Goal: Task Accomplishment & Management: Use online tool/utility

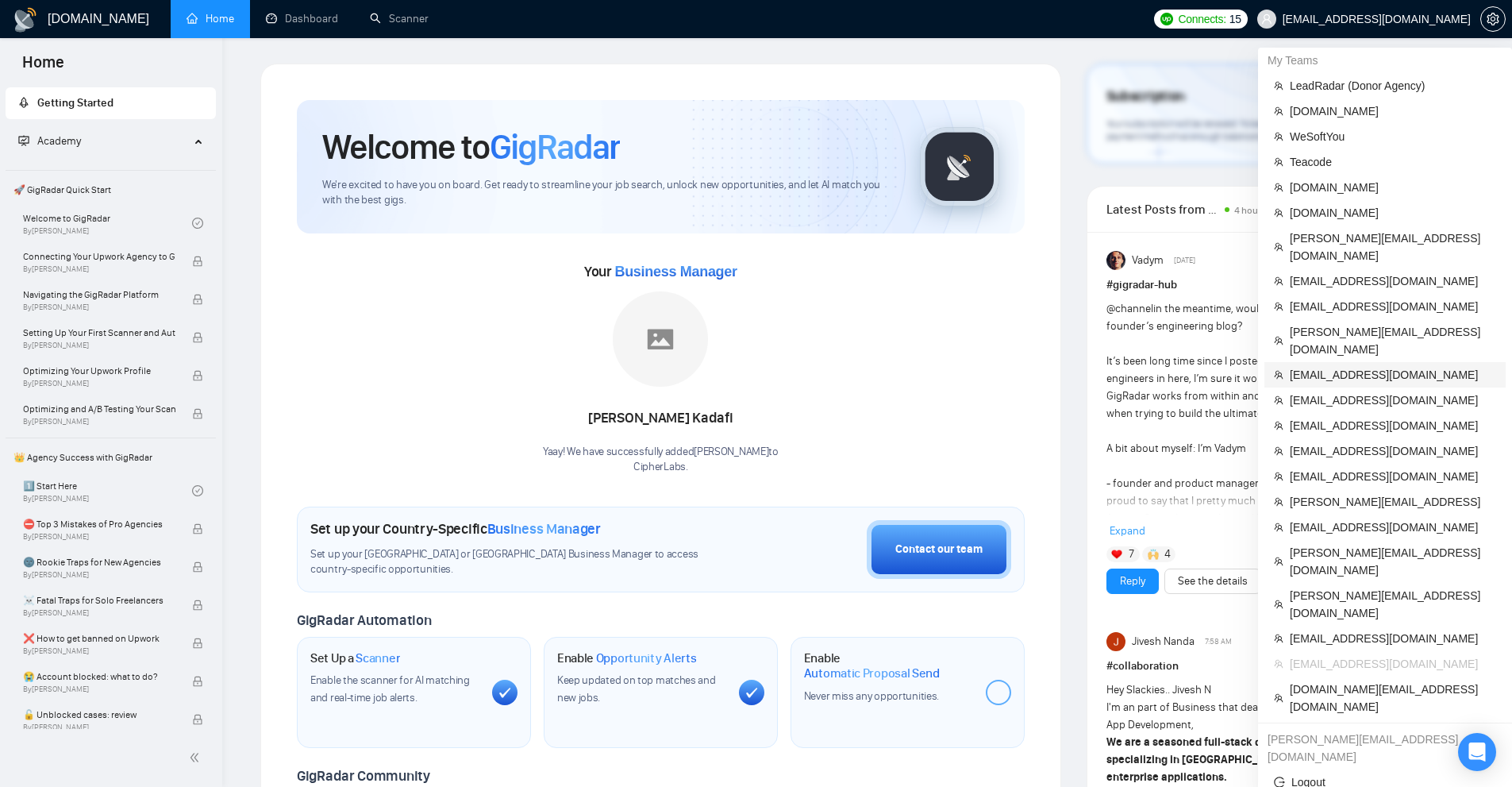
click at [1318, 366] on span "[EMAIL_ADDRESS][DOMAIN_NAME]" at bounding box center [1393, 375] width 207 height 18
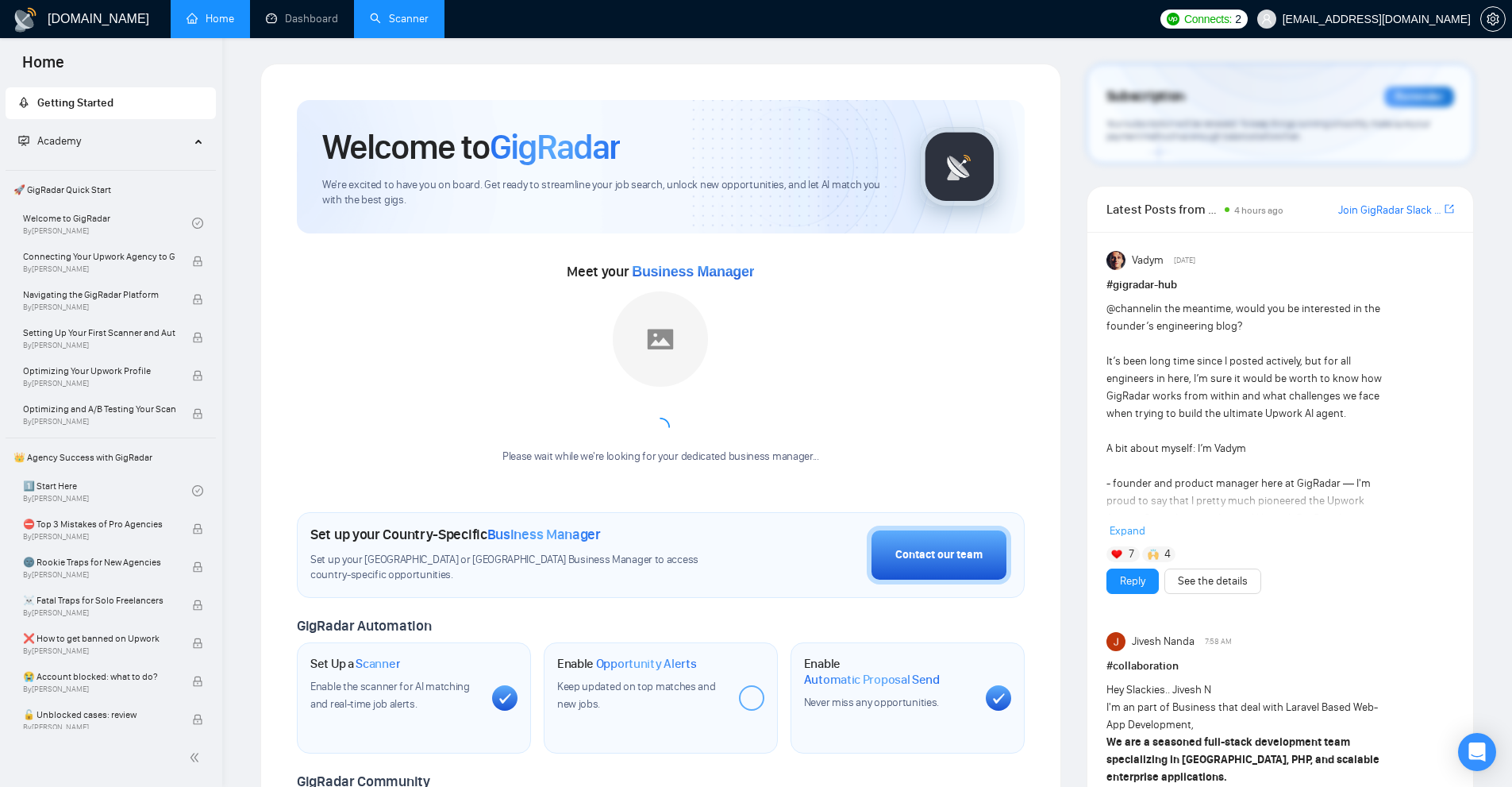
click at [403, 25] on link "Scanner" at bounding box center [399, 19] width 59 height 14
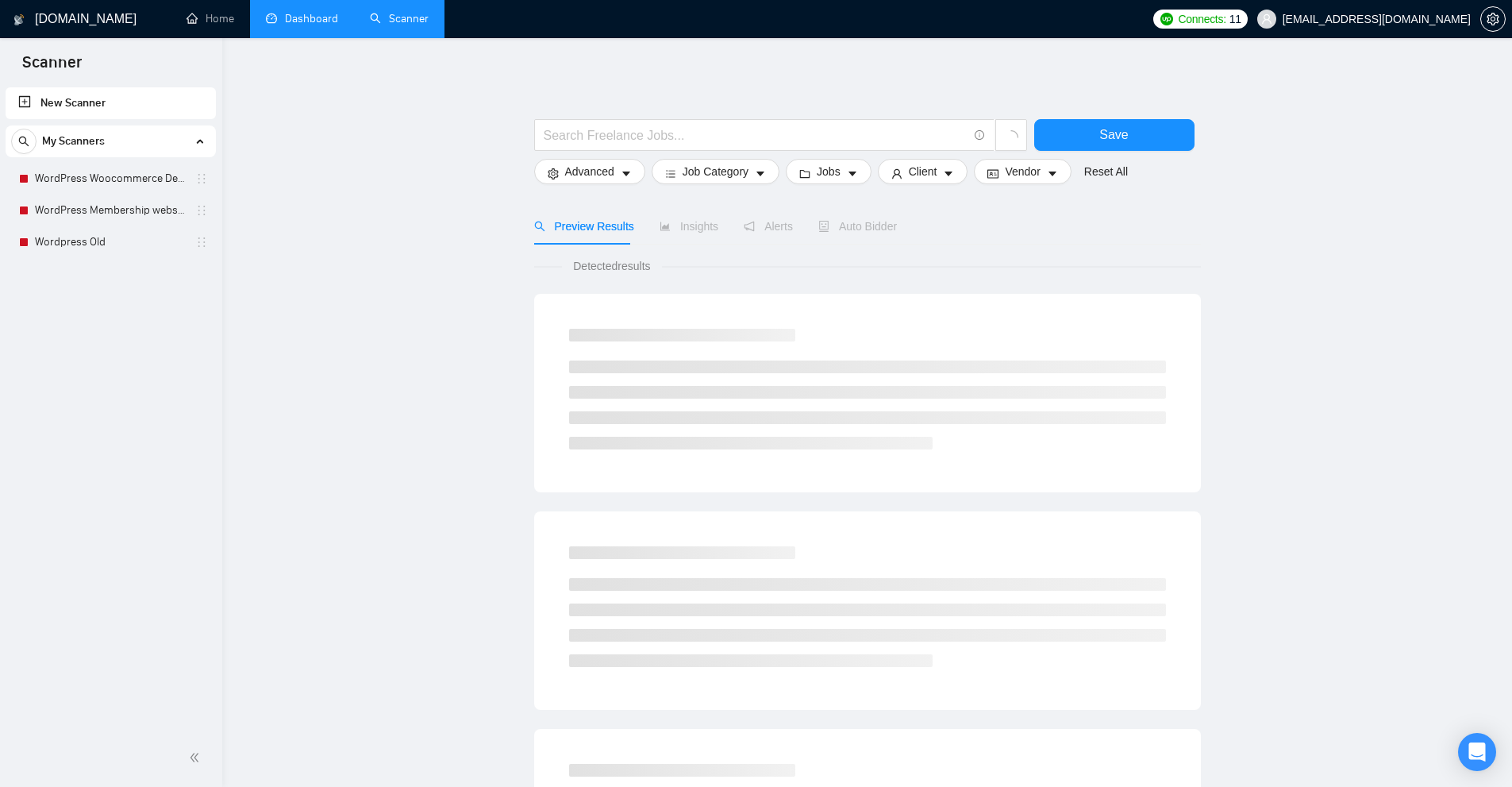
click at [311, 12] on link "Dashboard" at bounding box center [303, 19] width 73 height 14
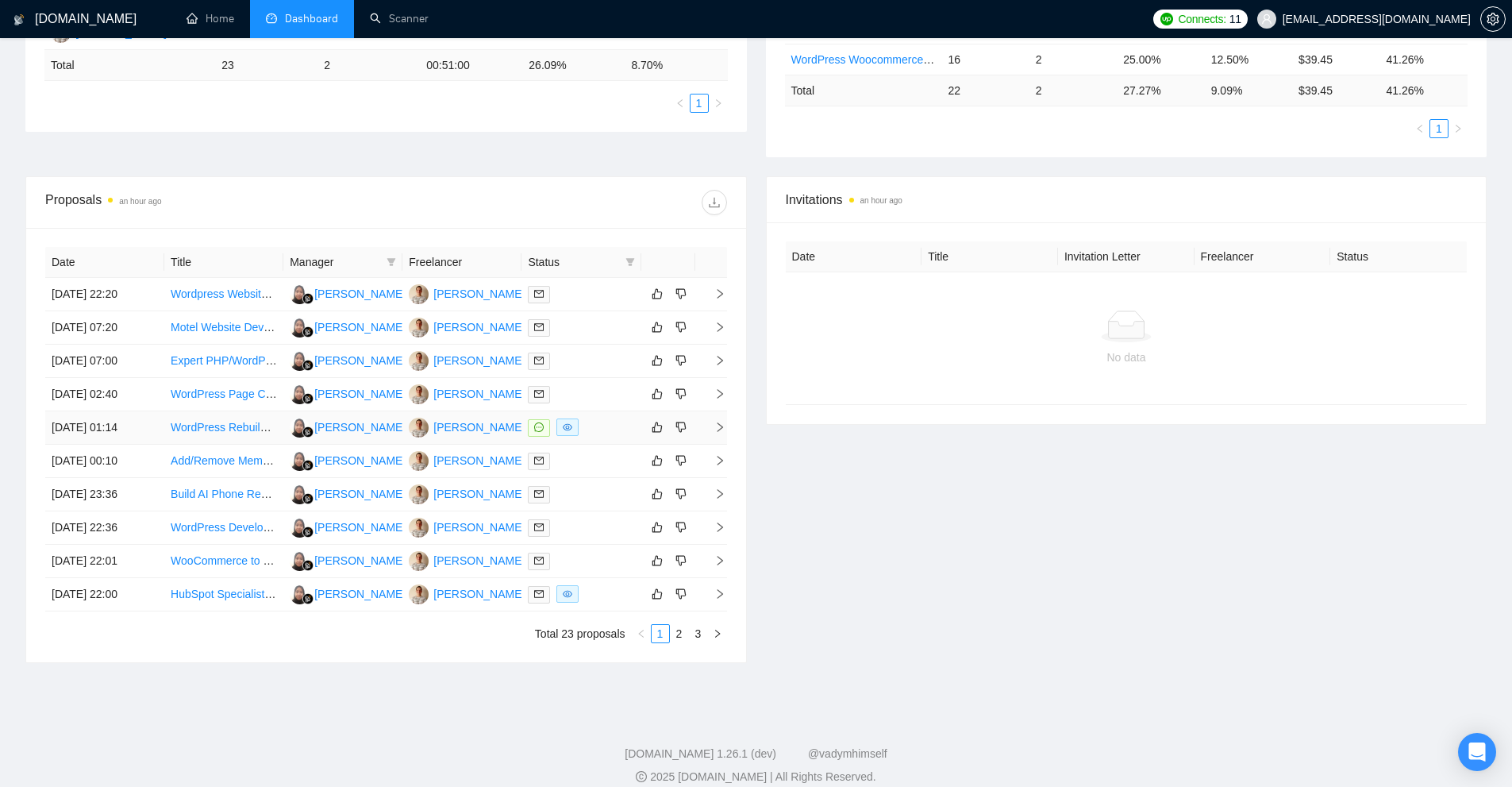
scroll to position [79, 0]
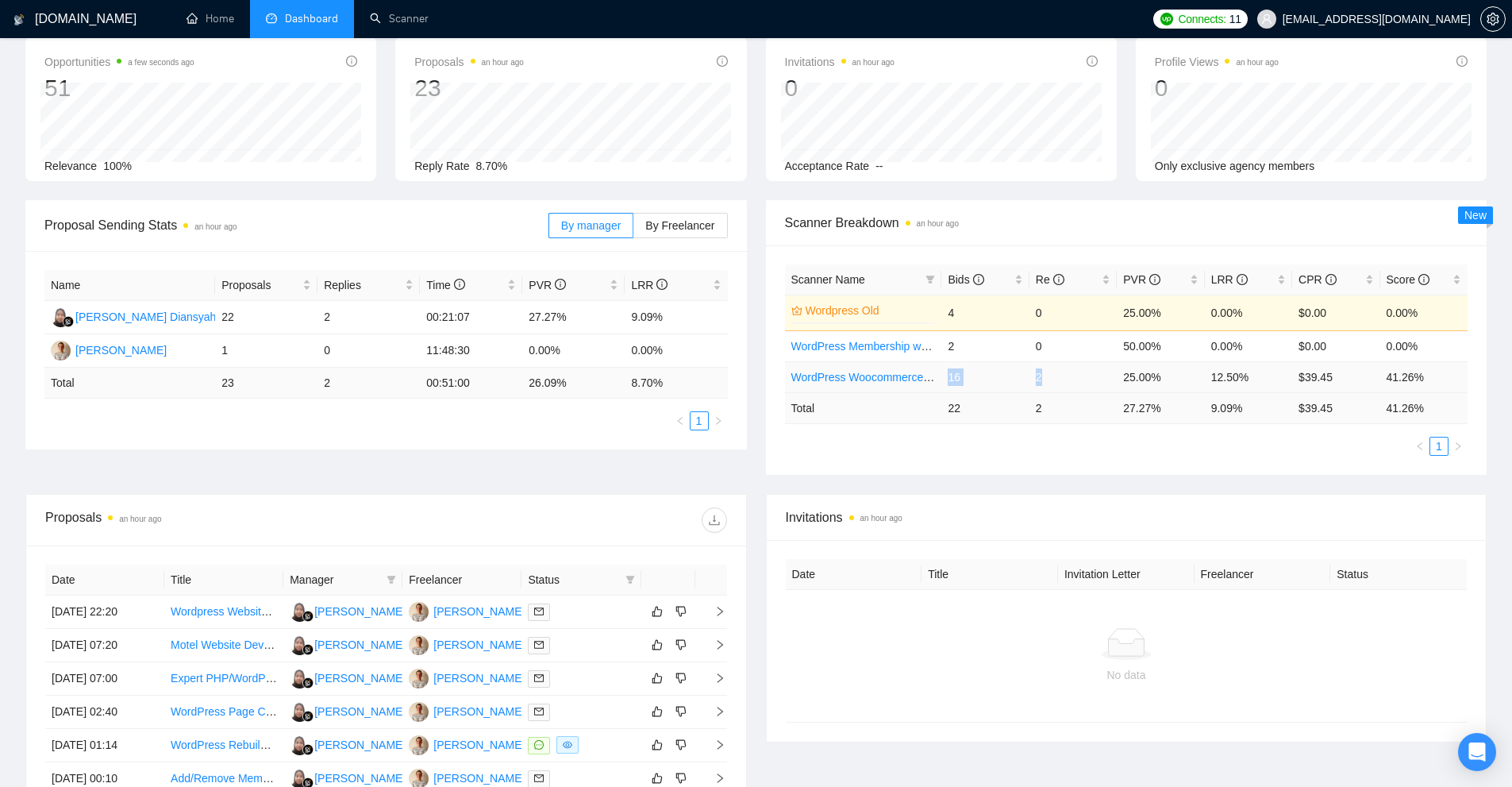
drag, startPoint x: 951, startPoint y: 378, endPoint x: 1055, endPoint y: 378, distance: 104.0
click at [1055, 378] on tr "WordPress Woocommerce Developer 16 2 25.00% 12.50% $39.45 41.26%" at bounding box center [1126, 377] width 683 height 31
click at [1055, 378] on td "2" at bounding box center [1073, 377] width 87 height 31
click at [825, 377] on link "WordPress Woocommerce Developer" at bounding box center [884, 377] width 186 height 13
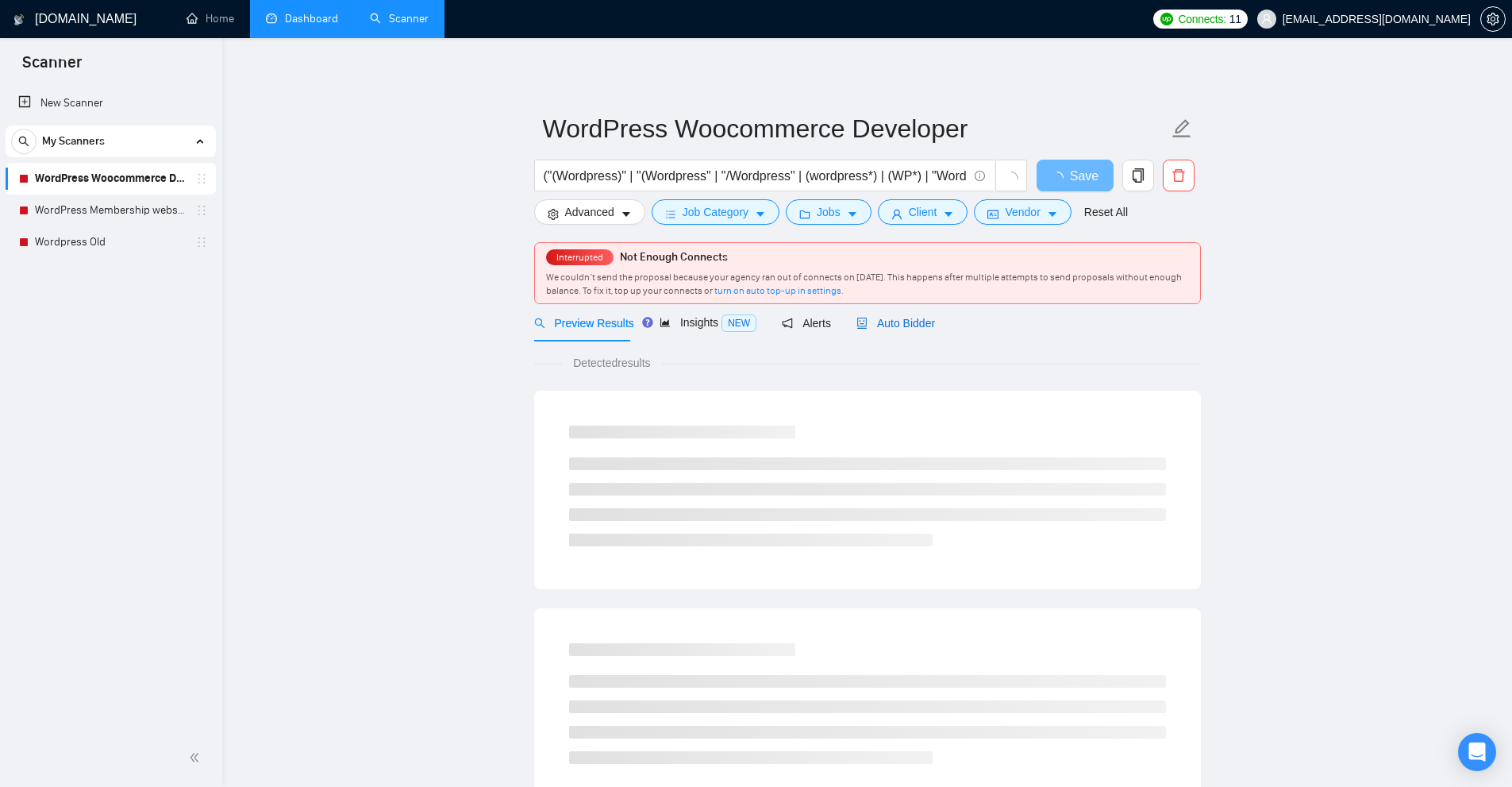
click at [891, 324] on span "Auto Bidder" at bounding box center [896, 324] width 78 height 13
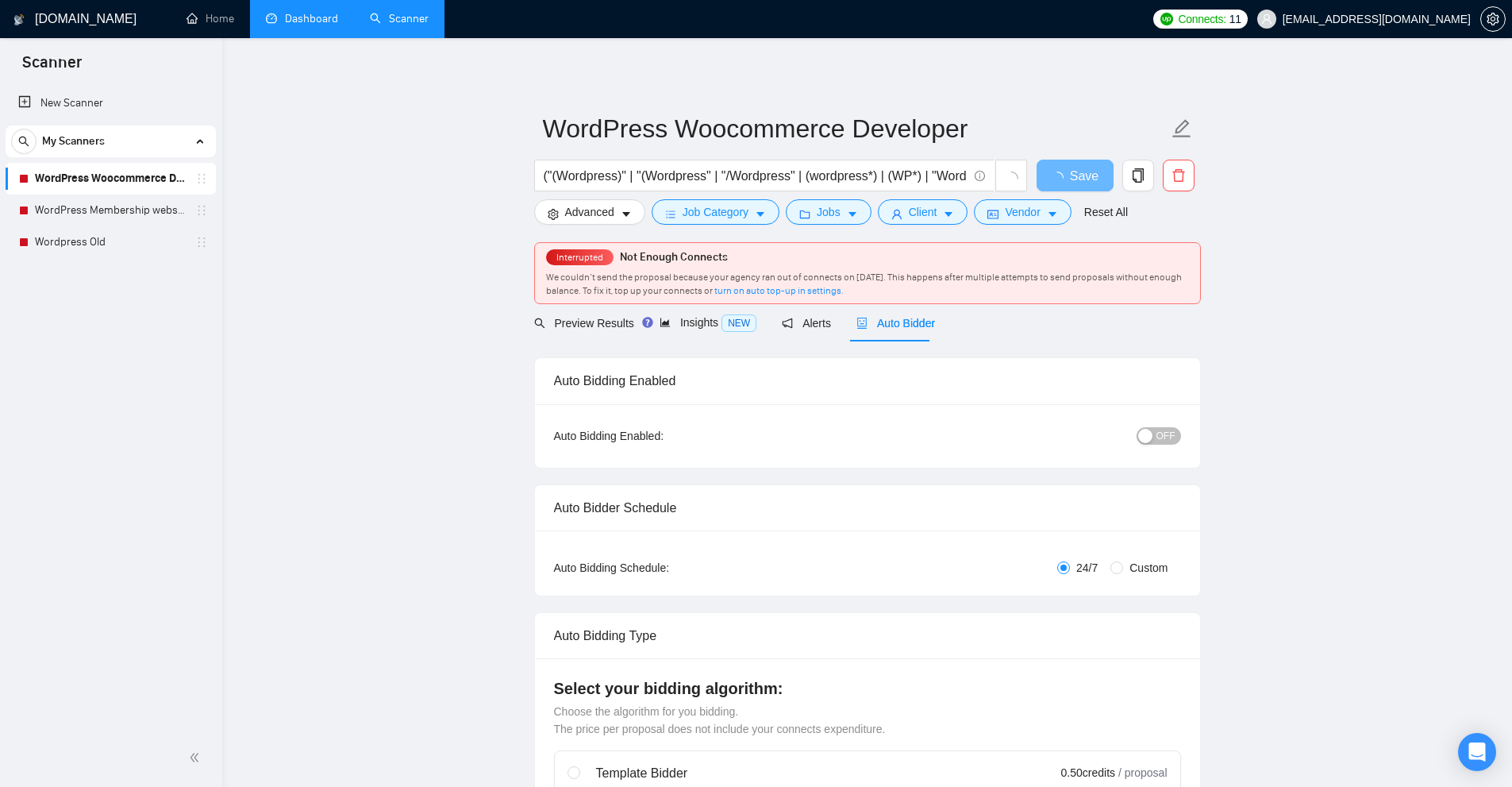
checkbox input "true"
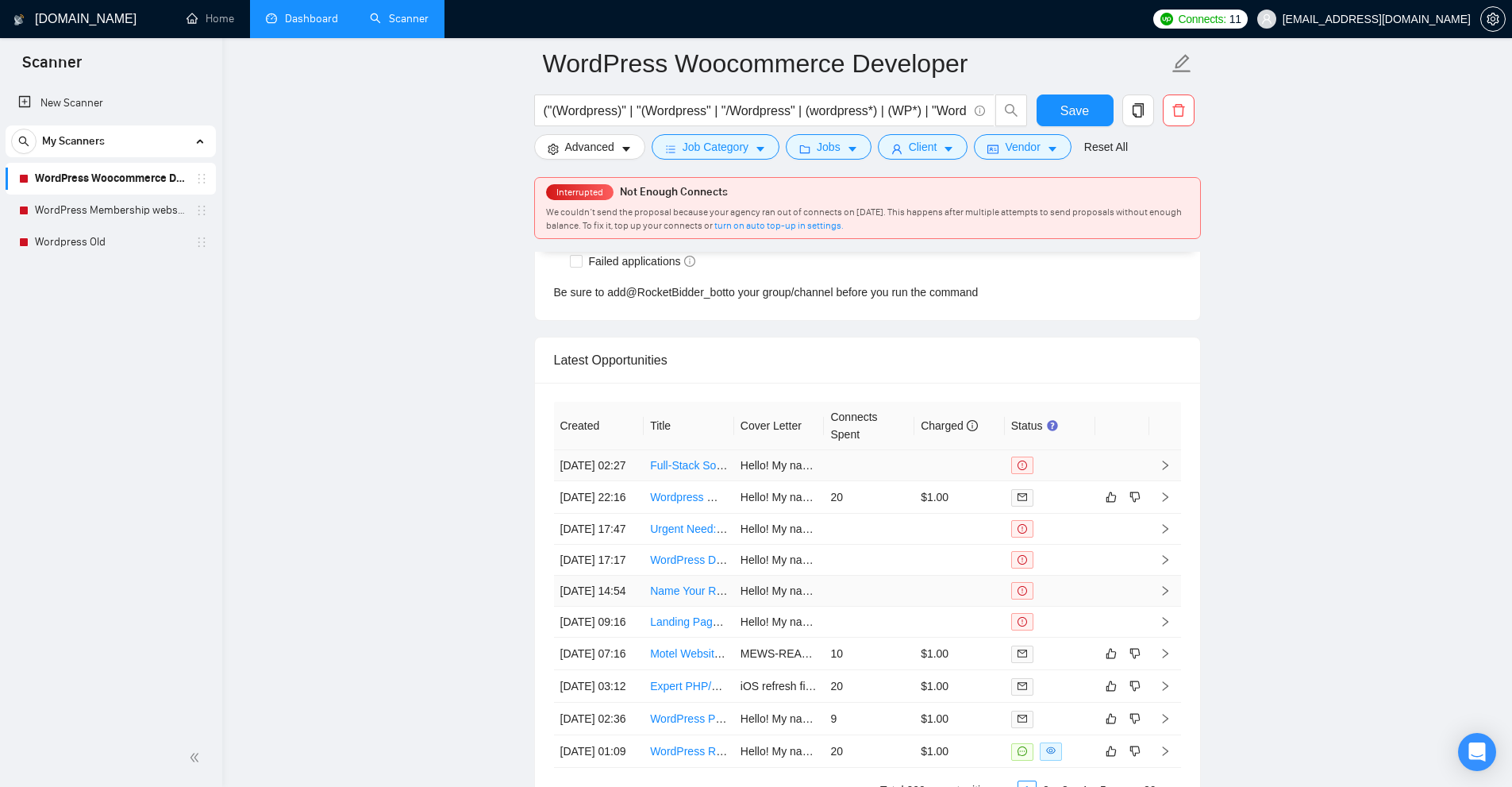
scroll to position [4444, 0]
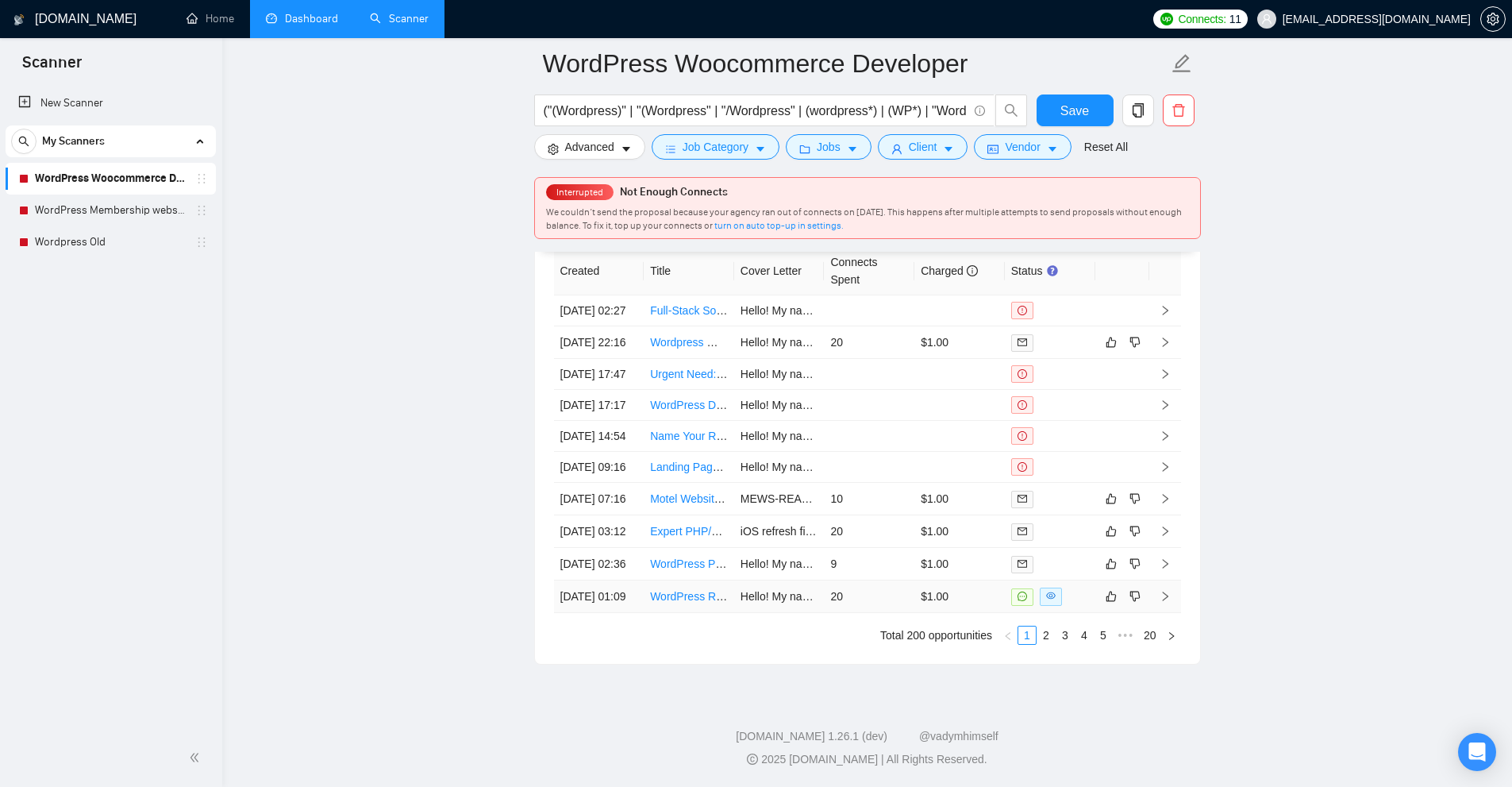
click at [944, 595] on td "$1.00" at bounding box center [959, 597] width 90 height 32
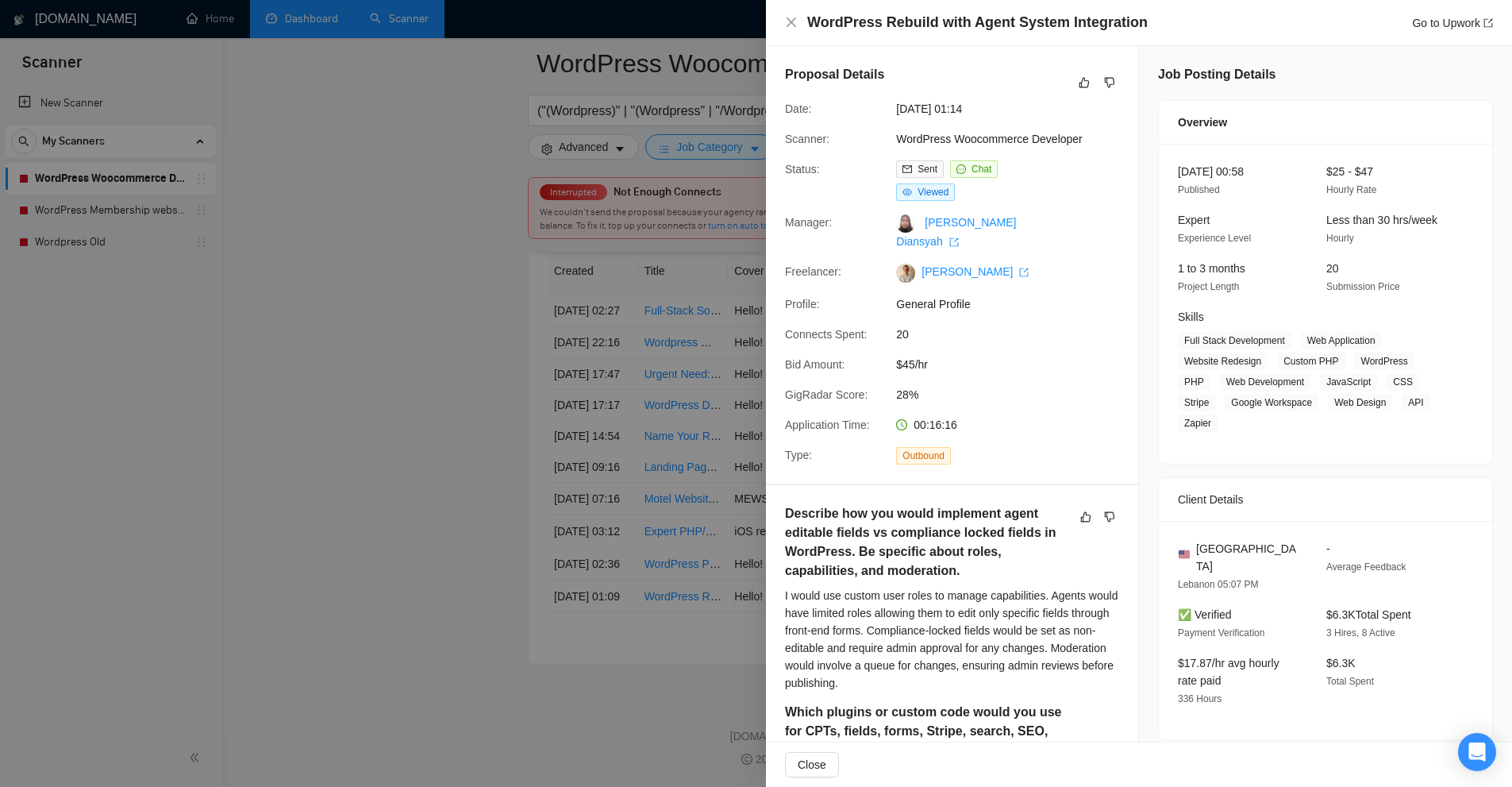
scroll to position [714, 0]
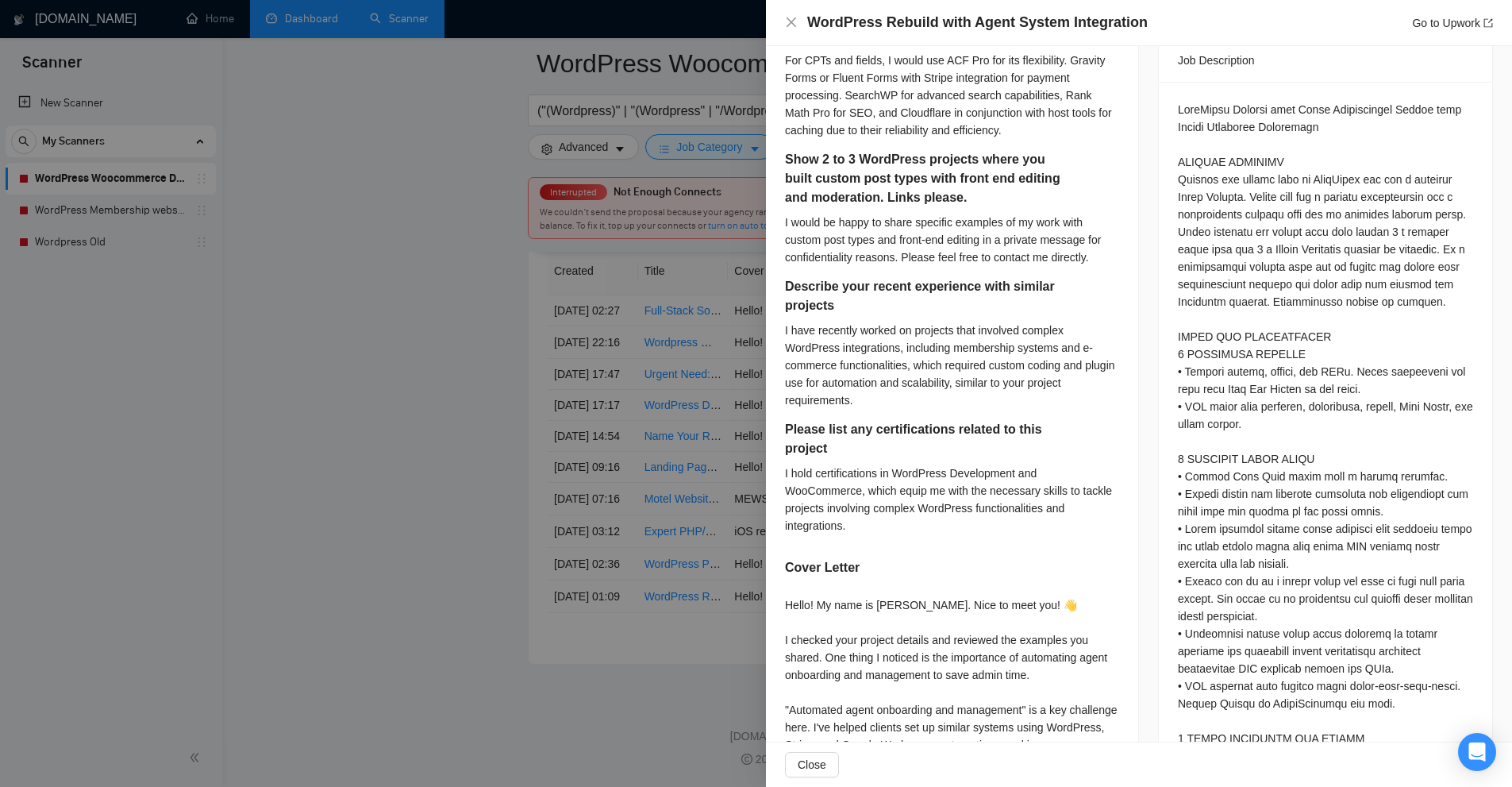
click at [1007, 429] on h5 "Please list any certifications related to this project" at bounding box center [927, 438] width 284 height 38
click at [596, 393] on div at bounding box center [756, 393] width 1512 height 787
